Goal: Ask a question

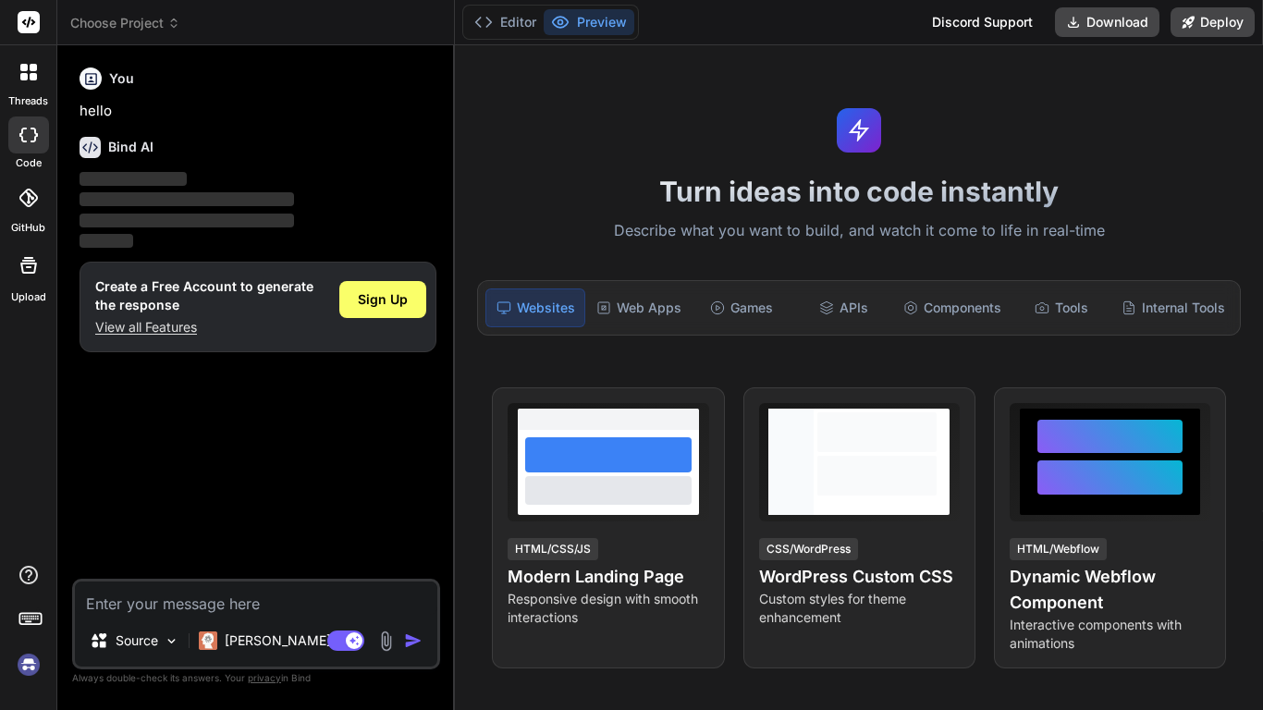
type textarea "x"
click at [371, 638] on div "Agent Mode. When this toggle is activated, AI automatically makes decisions, re…" at bounding box center [377, 641] width 106 height 22
click at [382, 636] on img at bounding box center [385, 640] width 21 height 21
